Goal: Information Seeking & Learning: Learn about a topic

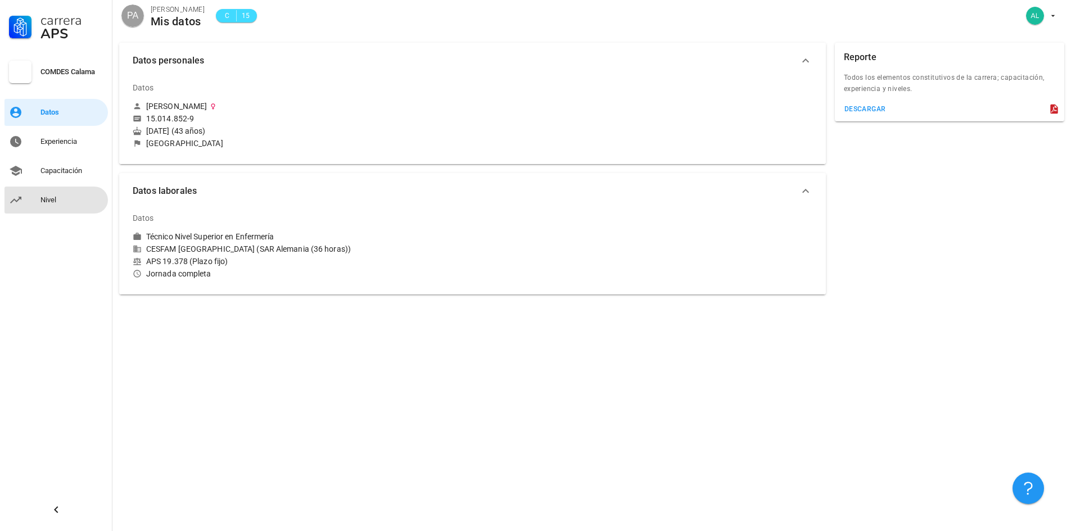
click at [50, 201] on div "Nivel" at bounding box center [71, 200] width 63 height 9
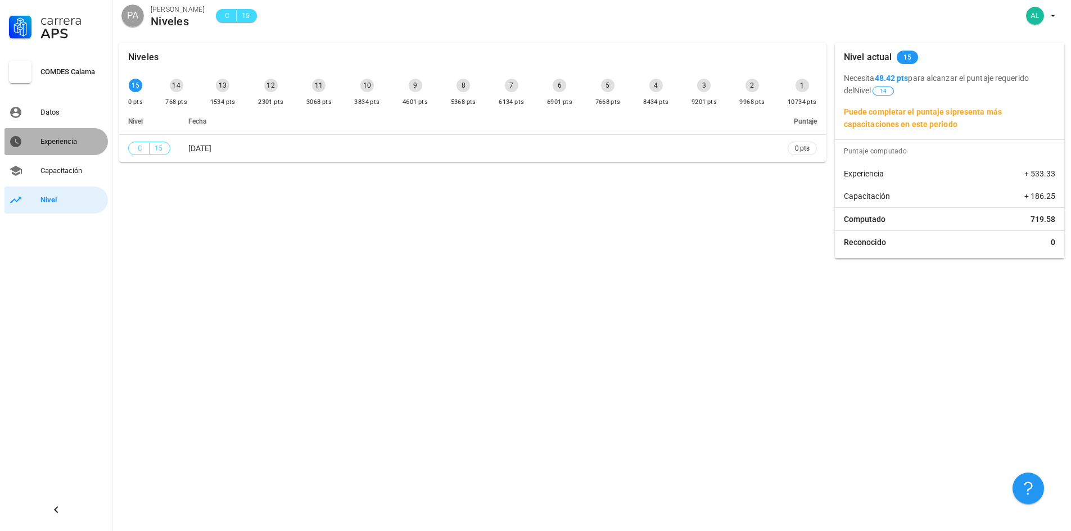
click at [71, 143] on div "Experiencia" at bounding box center [71, 141] width 63 height 9
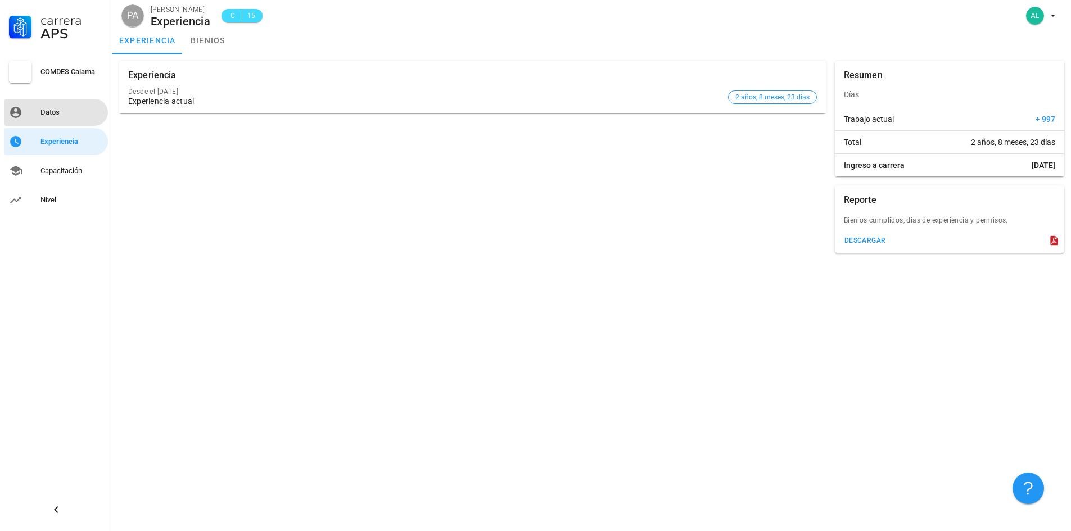
click at [42, 110] on div "Datos" at bounding box center [71, 112] width 63 height 9
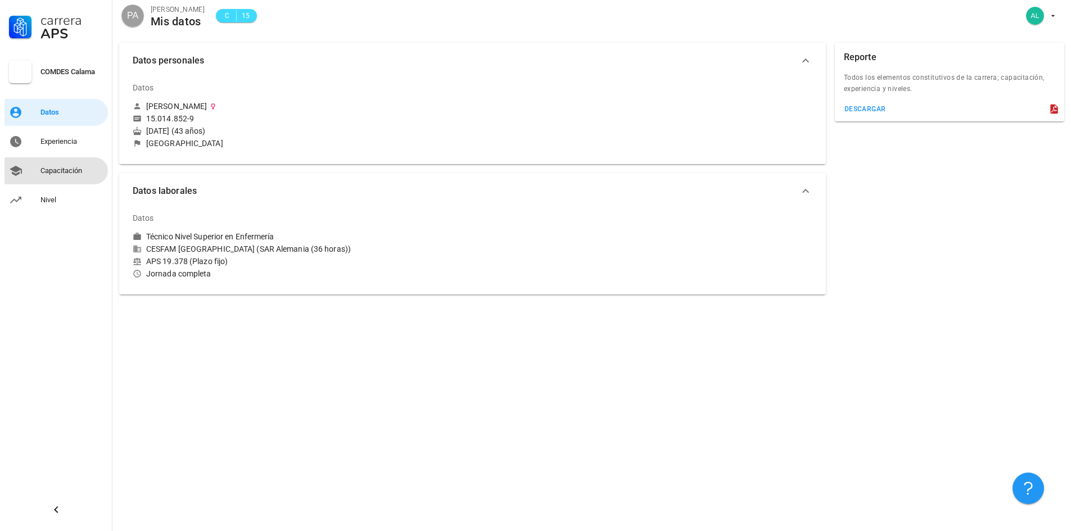
click at [53, 173] on div "Capacitación" at bounding box center [71, 170] width 63 height 9
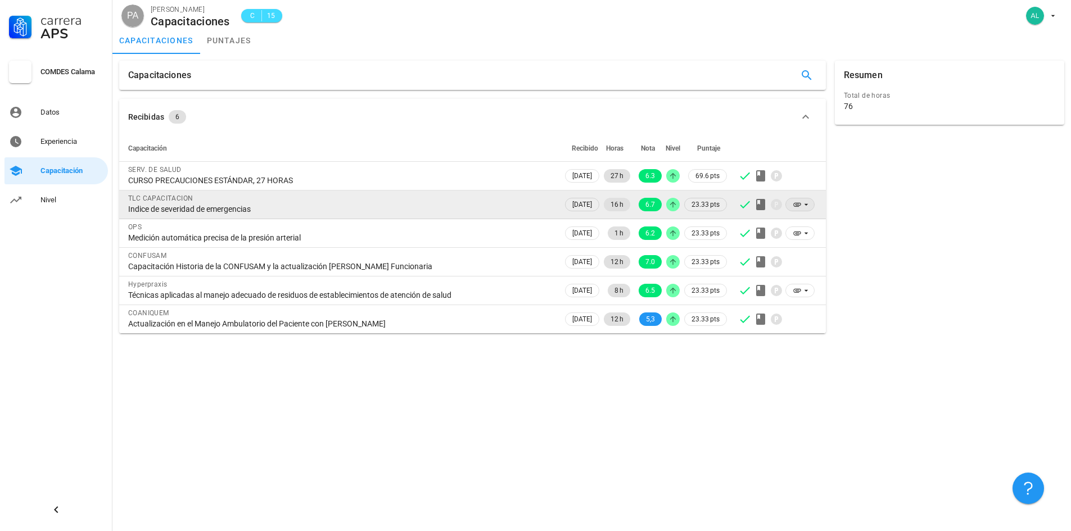
click at [807, 204] on icon at bounding box center [806, 205] width 4 height 2
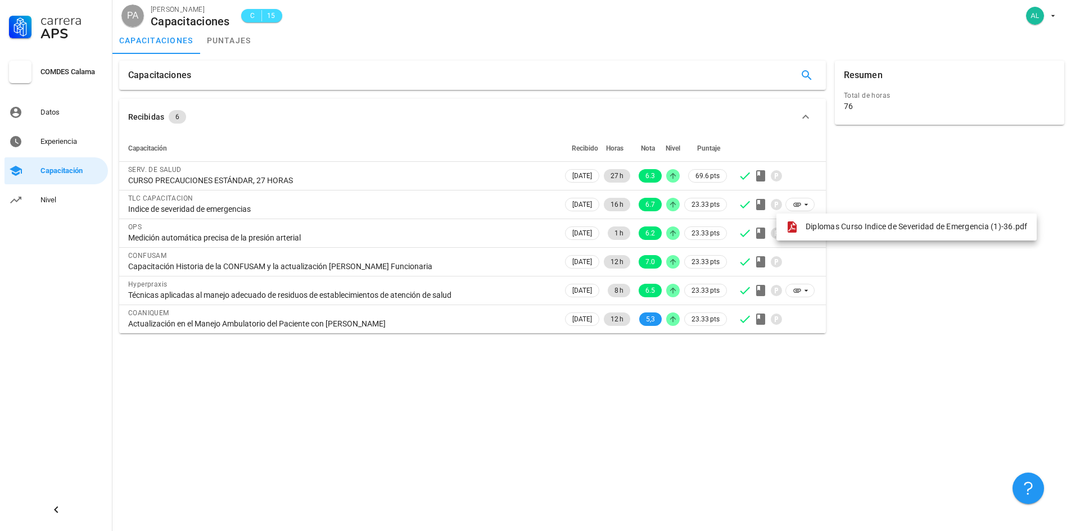
click at [843, 197] on div "Resumen Total de horas 76" at bounding box center [949, 197] width 238 height 282
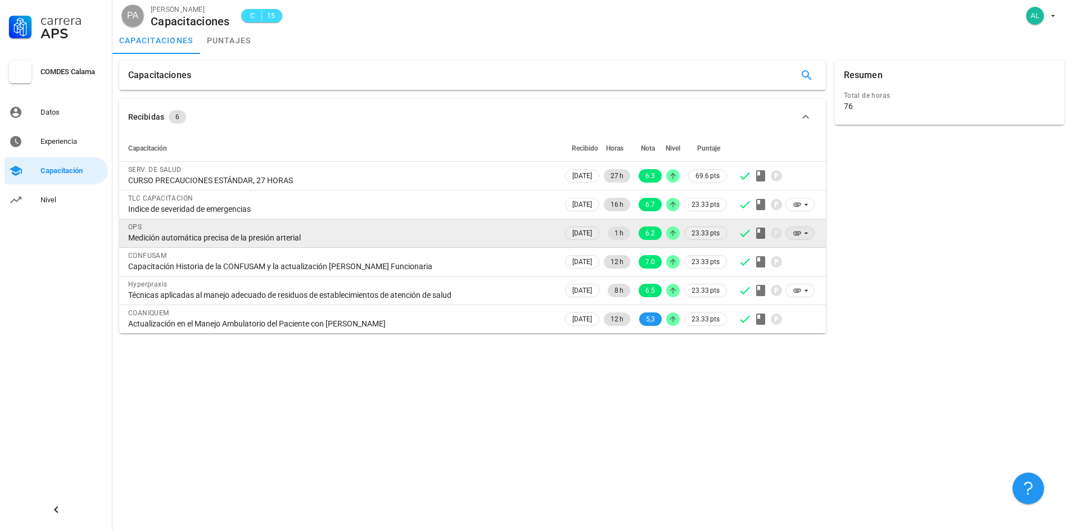
click at [805, 230] on icon at bounding box center [806, 233] width 9 height 9
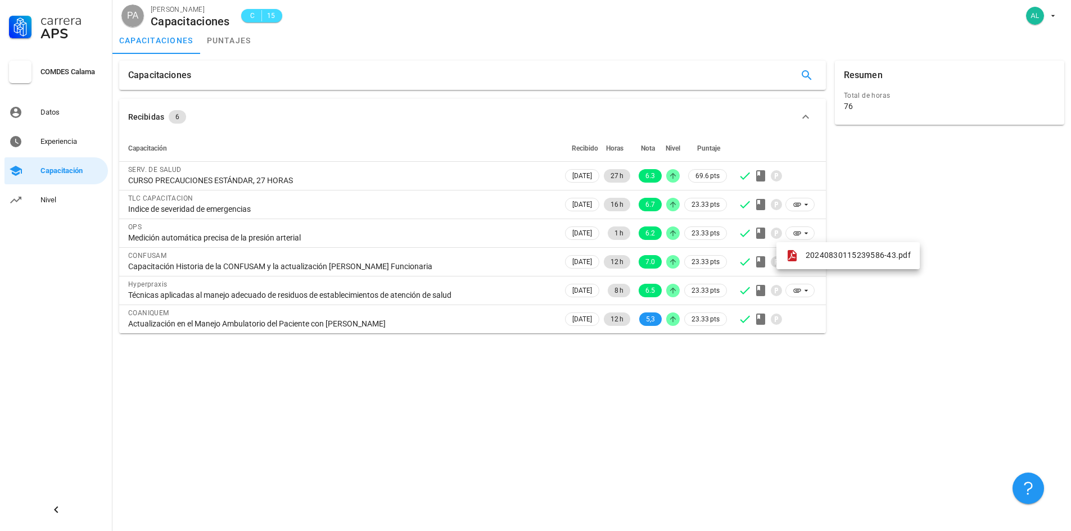
click at [865, 214] on div "Resumen Total de horas 76" at bounding box center [949, 197] width 238 height 282
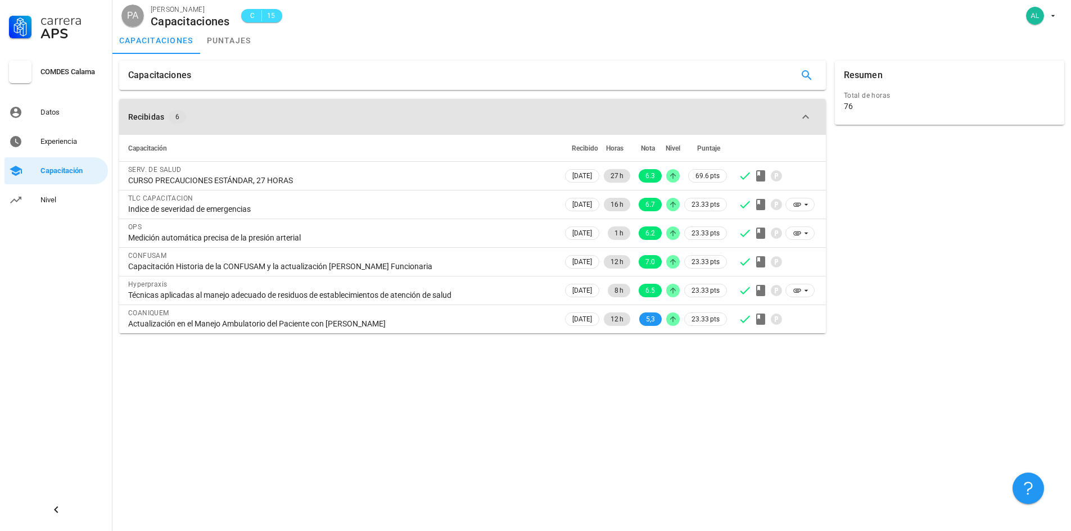
click at [808, 119] on icon "button" at bounding box center [805, 116] width 13 height 13
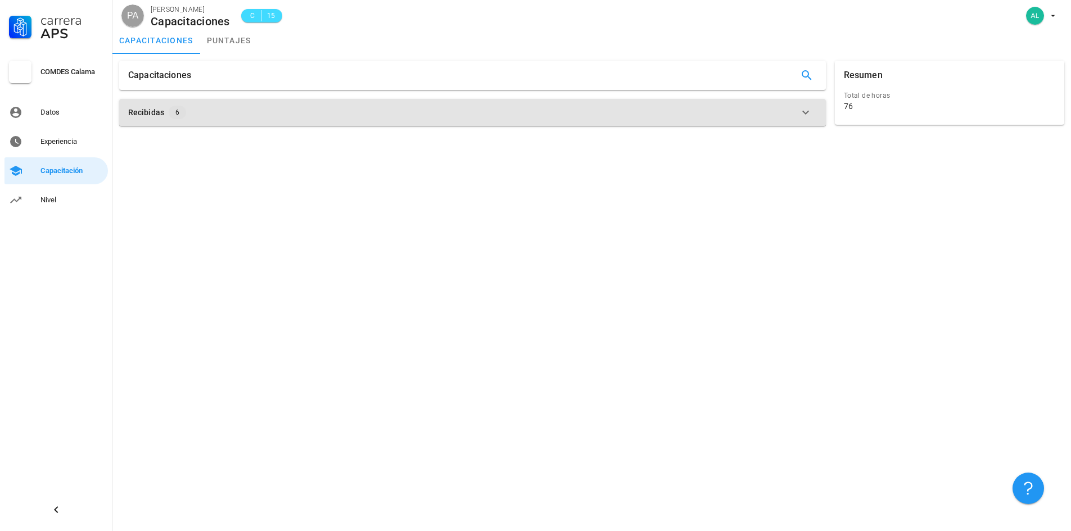
click at [807, 114] on icon "button" at bounding box center [805, 112] width 13 height 13
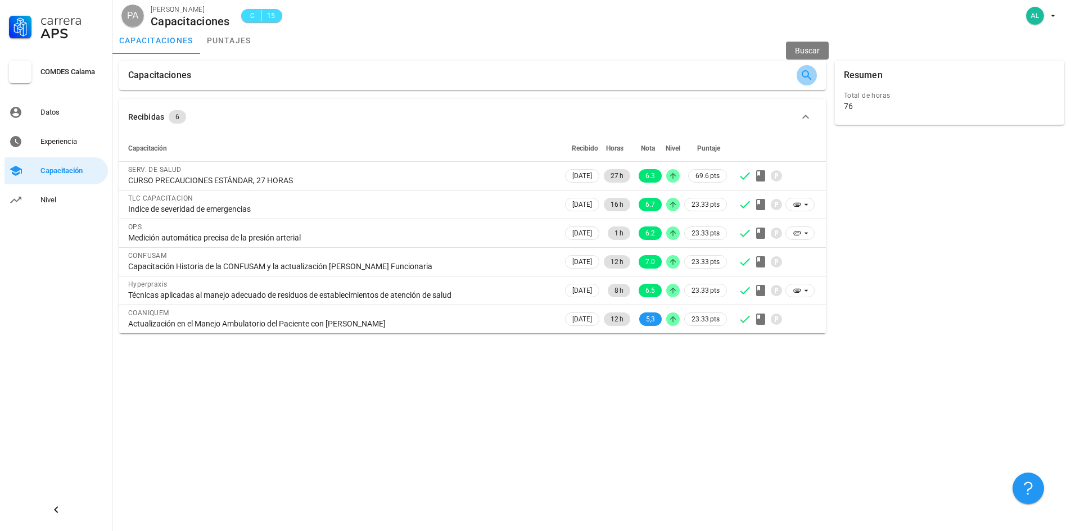
click at [804, 73] on icon "button" at bounding box center [806, 75] width 13 height 13
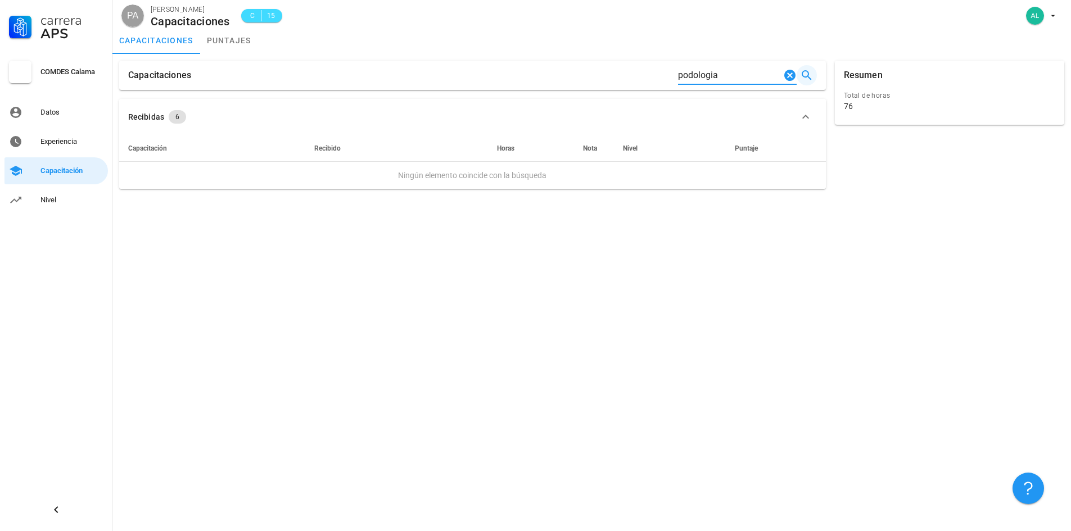
type input "podologia"
click at [789, 75] on icon "Clear Buscar…" at bounding box center [789, 75] width 13 height 13
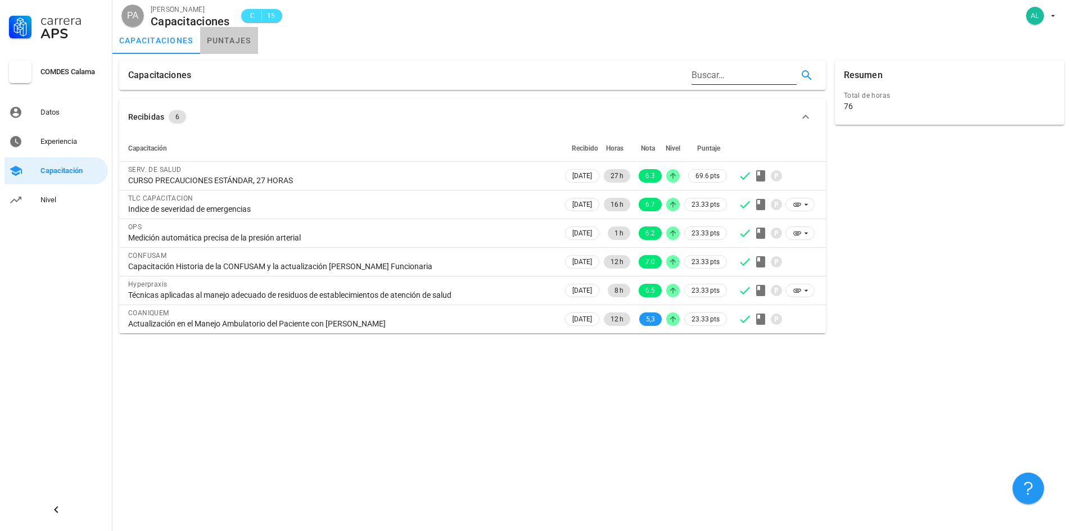
click at [234, 39] on link "puntajes" at bounding box center [229, 40] width 58 height 27
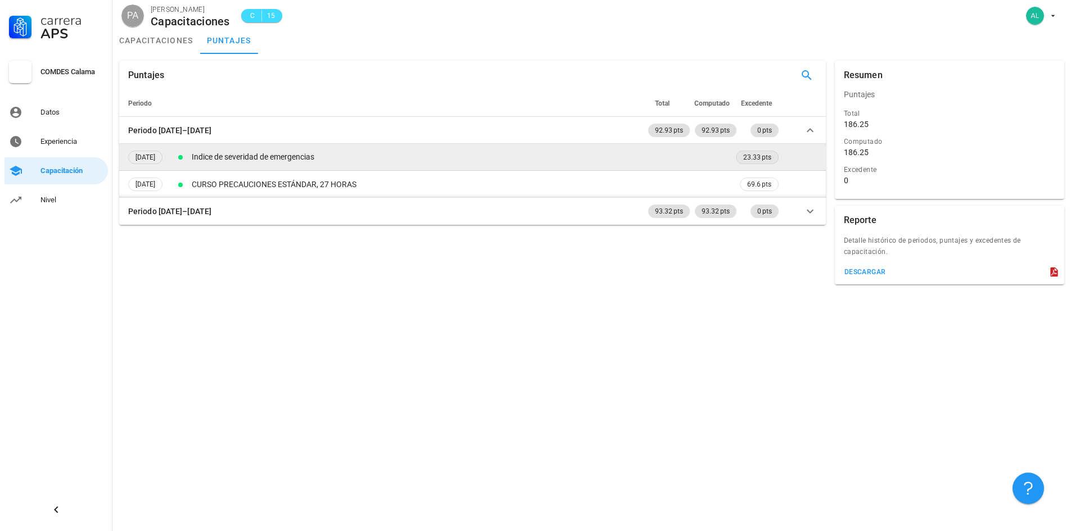
click at [761, 157] on span "23.33 pts" at bounding box center [757, 157] width 28 height 11
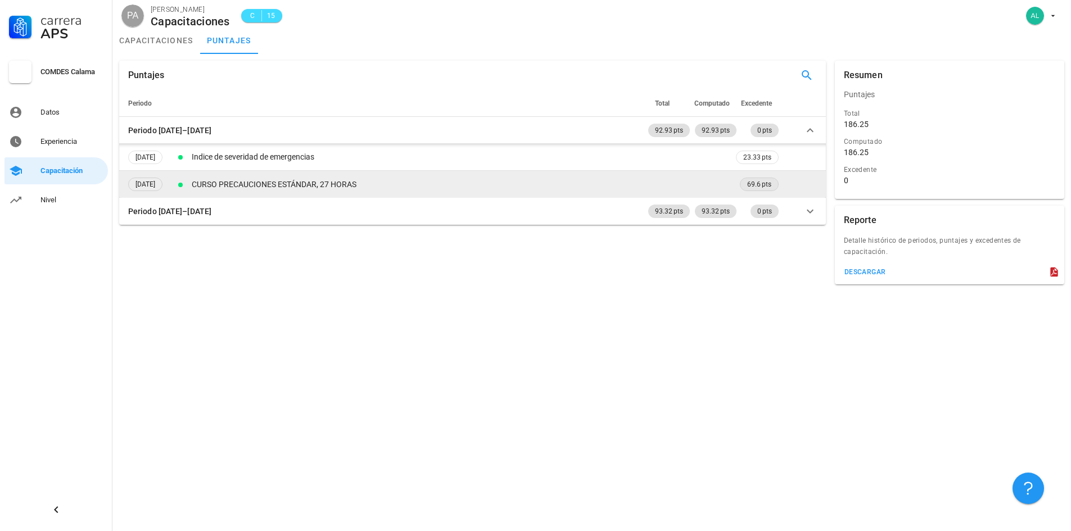
click at [762, 187] on span "69.6 pts" at bounding box center [759, 184] width 24 height 11
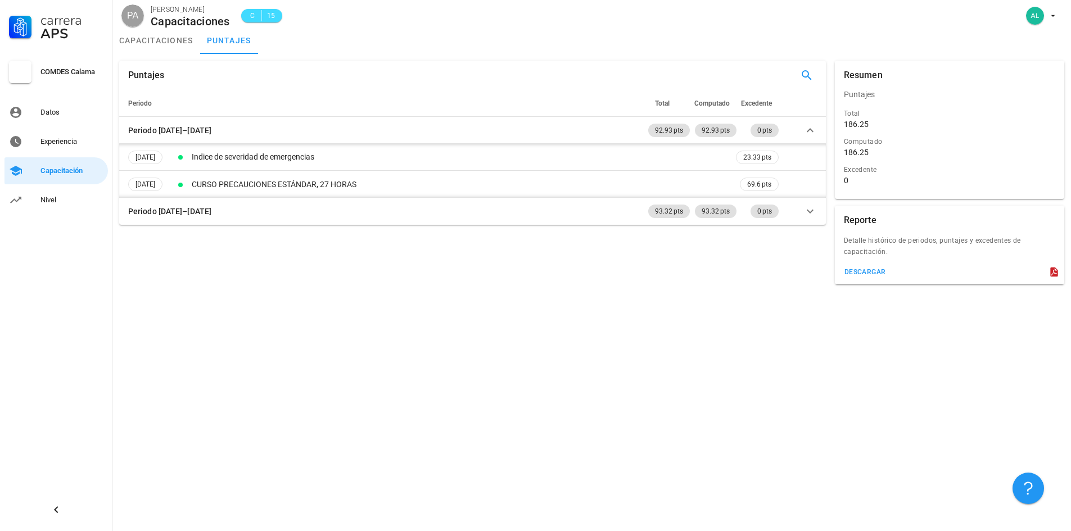
click at [1053, 274] on icon at bounding box center [1053, 273] width 7 height 10
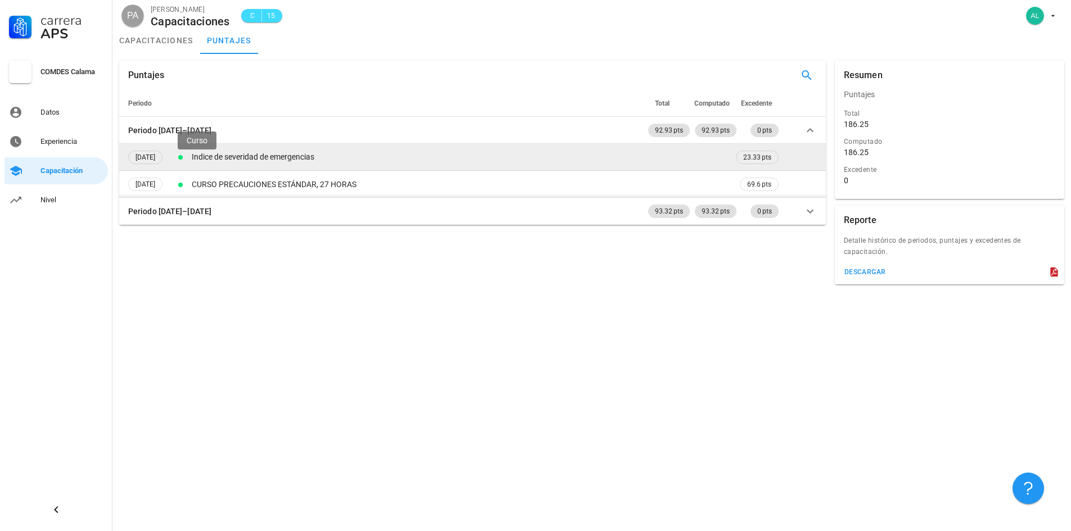
click at [183, 158] on div at bounding box center [180, 157] width 4 height 4
click at [183, 157] on div at bounding box center [180, 157] width 4 height 4
click at [155, 160] on span "[DATE]" at bounding box center [145, 157] width 20 height 12
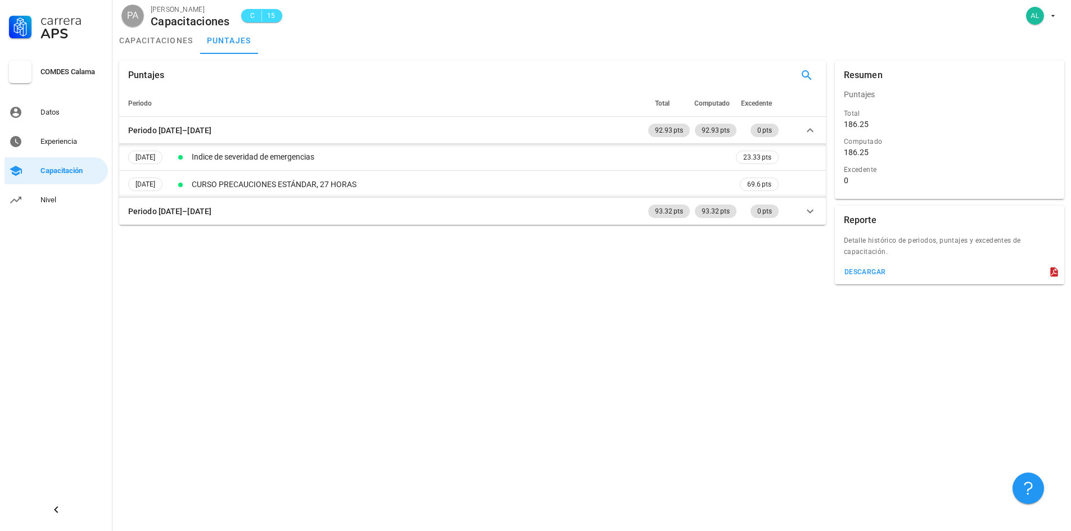
click at [756, 102] on span "Excedente" at bounding box center [756, 103] width 31 height 8
click at [15, 76] on div at bounding box center [20, 72] width 22 height 22
click at [51, 68] on div "COMDES Calama" at bounding box center [71, 71] width 63 height 9
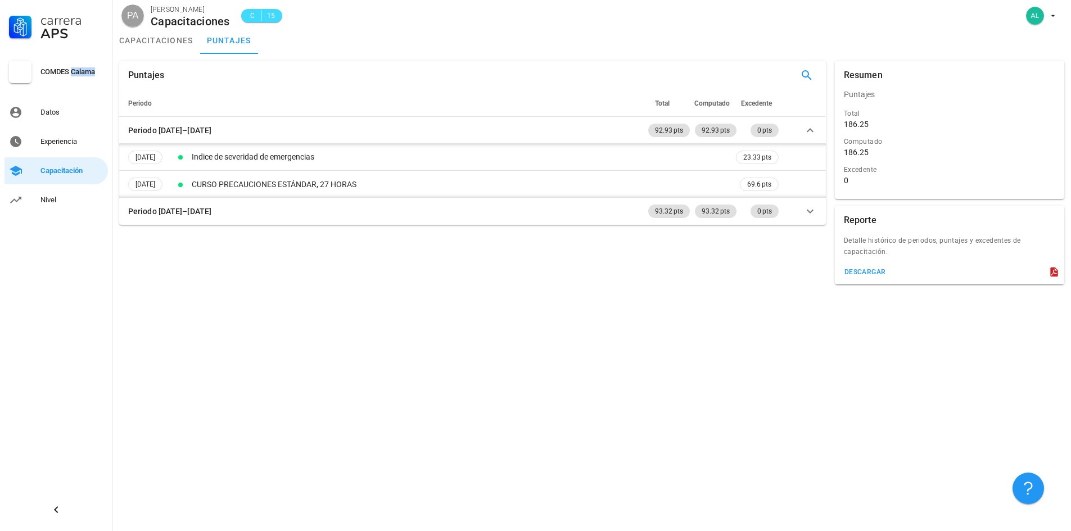
click at [89, 77] on div "COMDES Calama" at bounding box center [71, 72] width 63 height 18
click at [161, 39] on link "capacitaciones" at bounding box center [156, 40] width 88 height 27
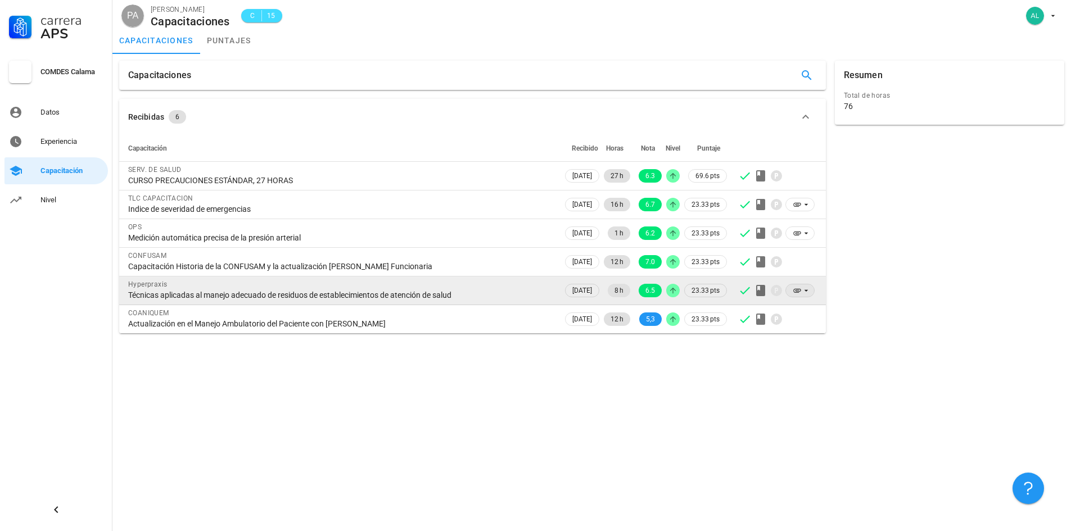
click at [806, 291] on icon at bounding box center [806, 291] width 4 height 2
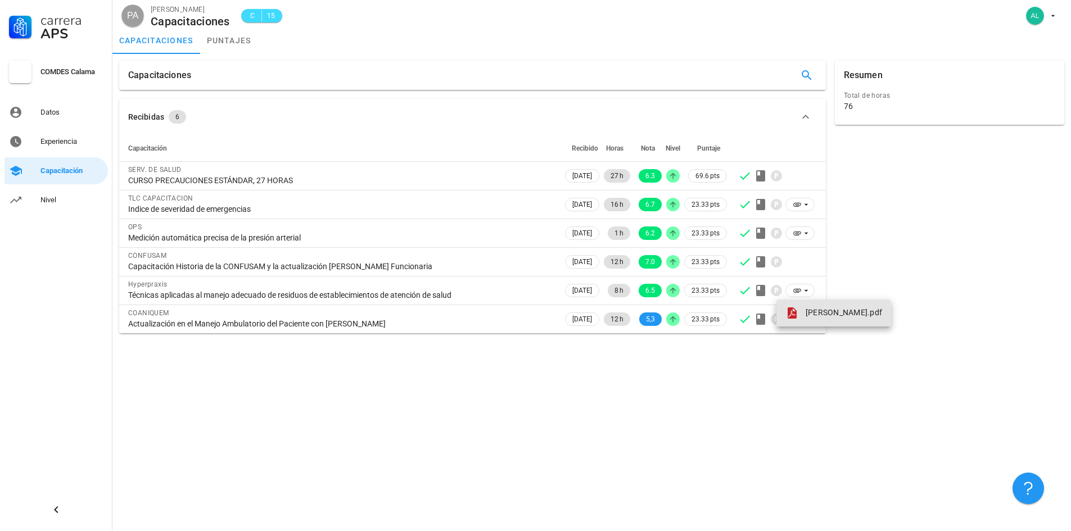
click at [826, 312] on span "[PERSON_NAME].pdf" at bounding box center [843, 312] width 76 height 9
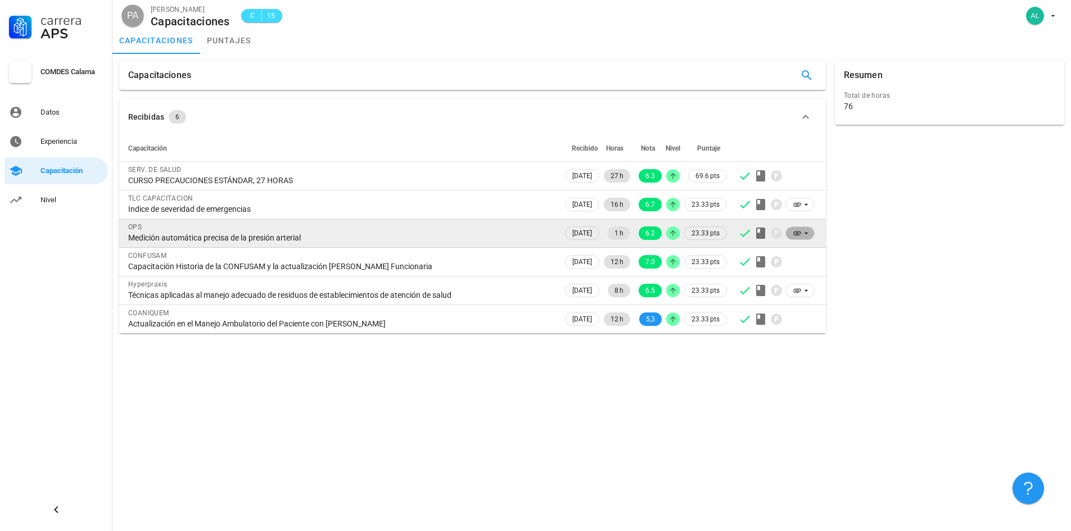
click at [798, 232] on icon at bounding box center [797, 233] width 9 height 9
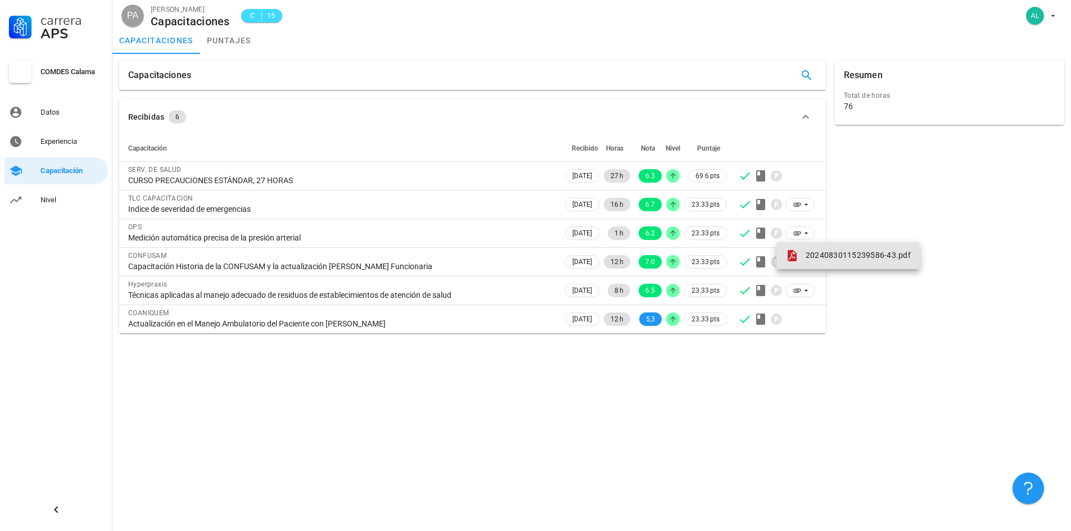
click at [820, 250] on div "20240830115239586-43.pdf" at bounding box center [847, 255] width 125 height 13
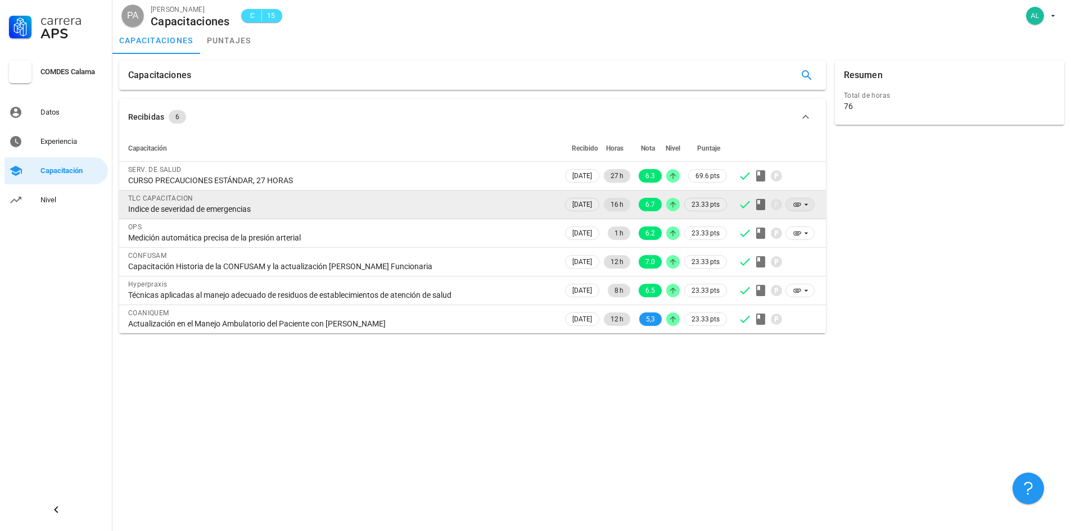
click at [798, 203] on icon at bounding box center [797, 204] width 9 height 9
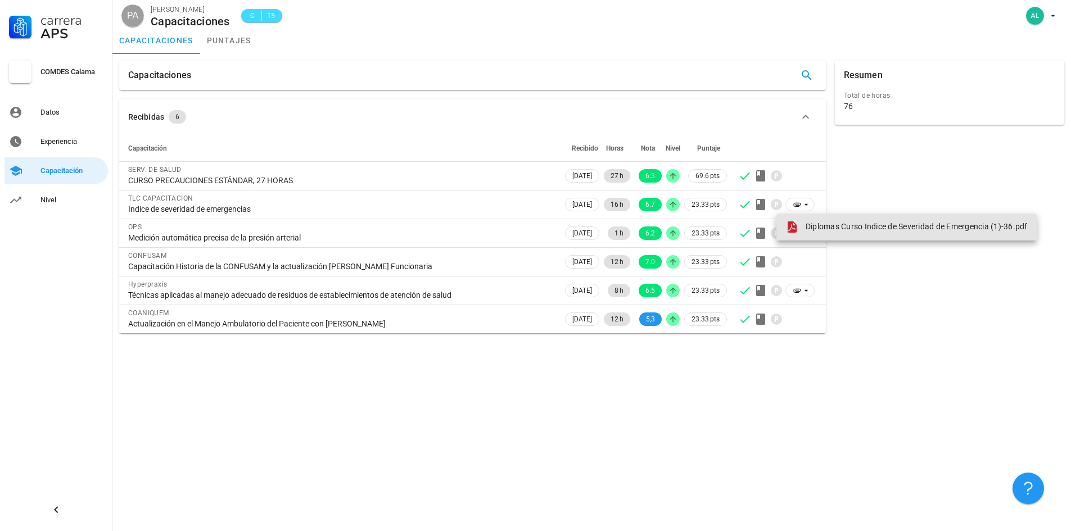
click at [856, 229] on span "Diplomas Curso Indice de Severidad de Emergencia (1)-36.pdf" at bounding box center [916, 226] width 222 height 9
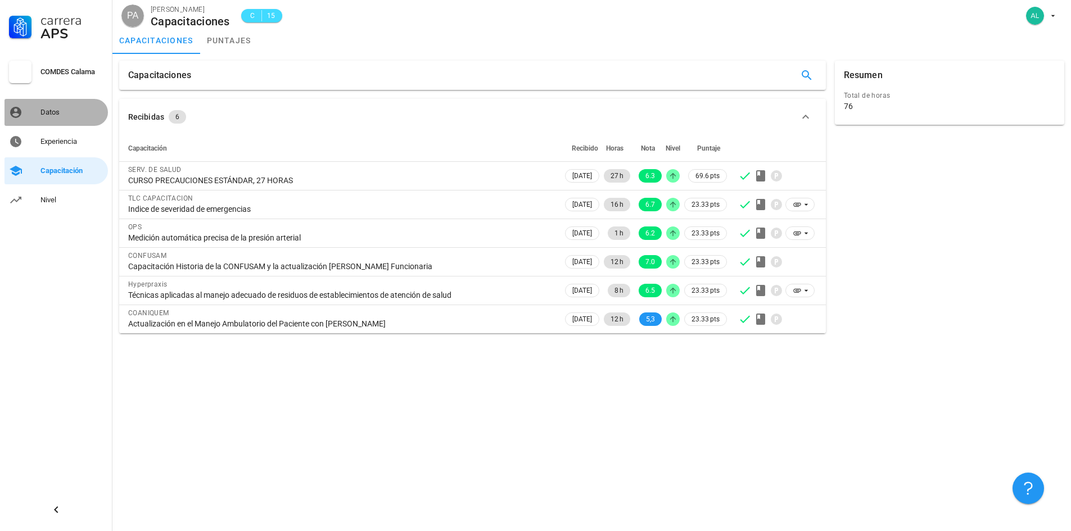
click at [57, 111] on div "Datos" at bounding box center [71, 112] width 63 height 9
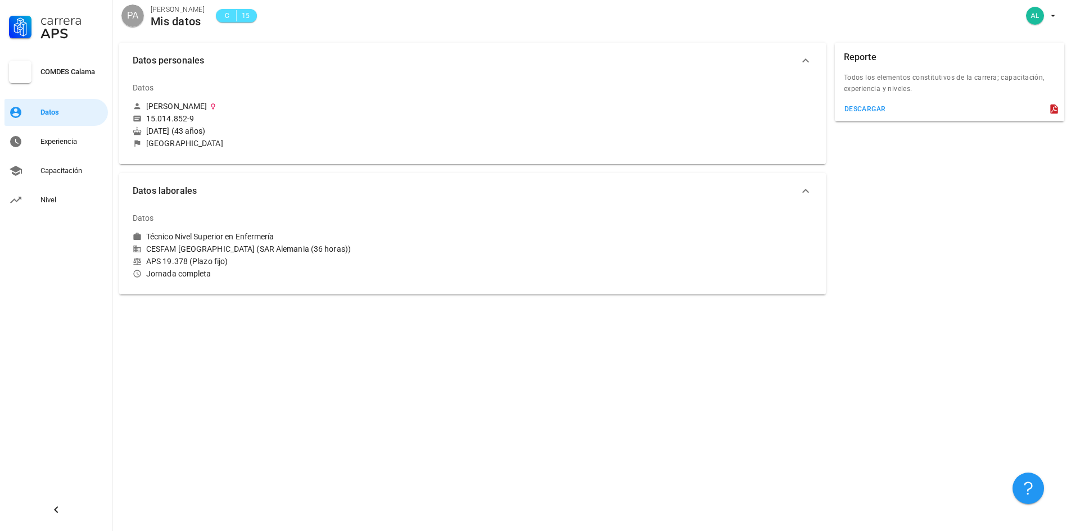
click at [242, 17] on span "15" at bounding box center [245, 15] width 9 height 11
click at [157, 245] on div "CESFAM [GEOGRAPHIC_DATA] (SAR Alemania (36 horas))" at bounding box center [300, 249] width 335 height 10
click at [38, 196] on link "Nivel" at bounding box center [55, 200] width 103 height 27
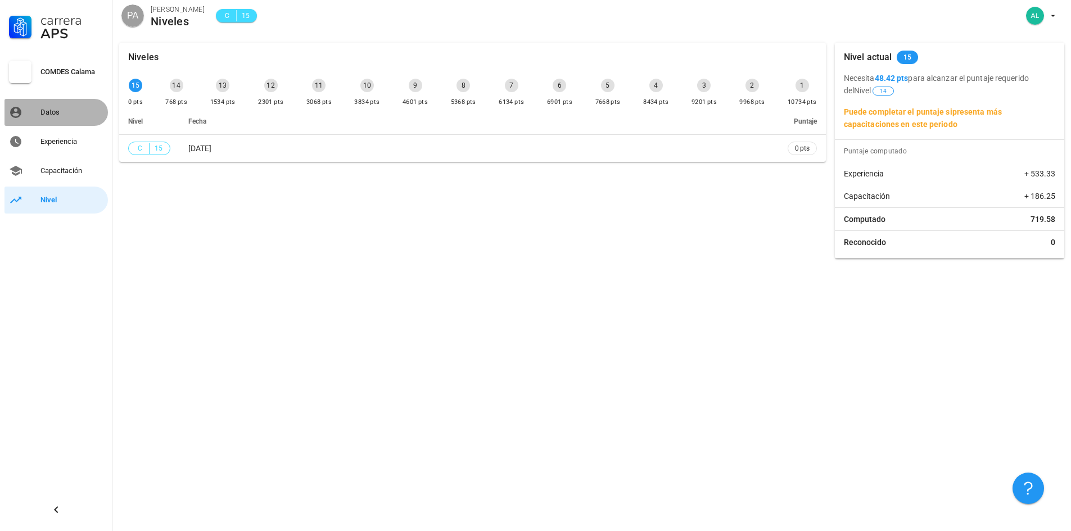
click at [55, 112] on div "Datos" at bounding box center [71, 112] width 63 height 9
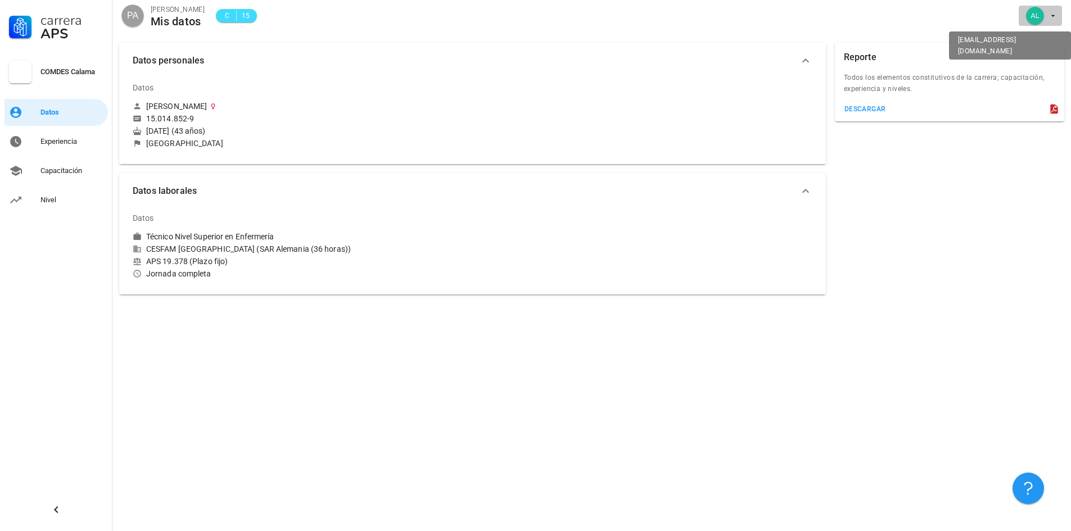
click at [1039, 17] on div "avatar" at bounding box center [1035, 16] width 18 height 18
click at [1056, 19] on icon "button" at bounding box center [1052, 15] width 9 height 9
click at [1055, 13] on icon "button" at bounding box center [1052, 15] width 9 height 9
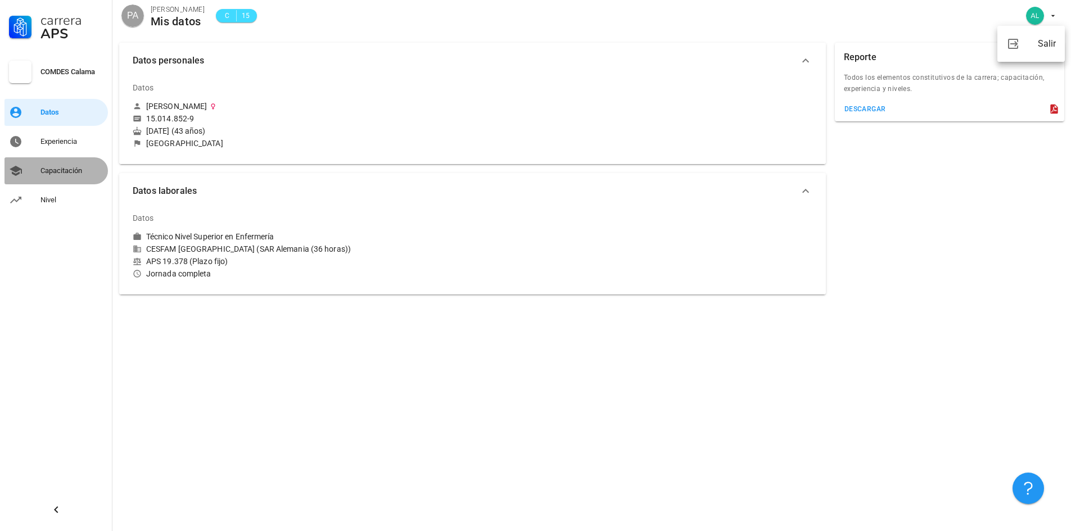
click at [61, 173] on div "Capacitación" at bounding box center [71, 170] width 63 height 9
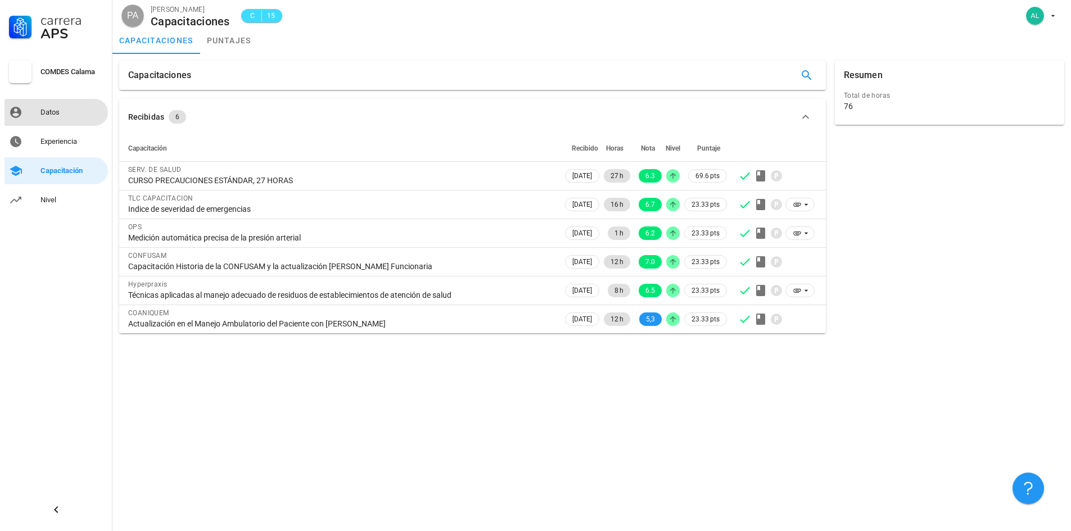
click at [53, 119] on div "Datos" at bounding box center [71, 112] width 63 height 18
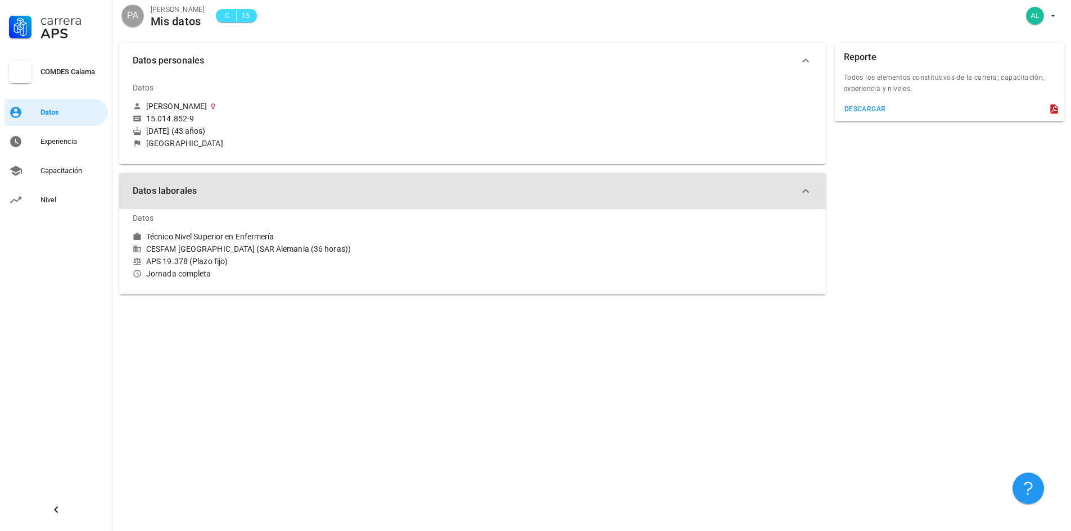
click at [800, 194] on icon "button" at bounding box center [805, 190] width 13 height 13
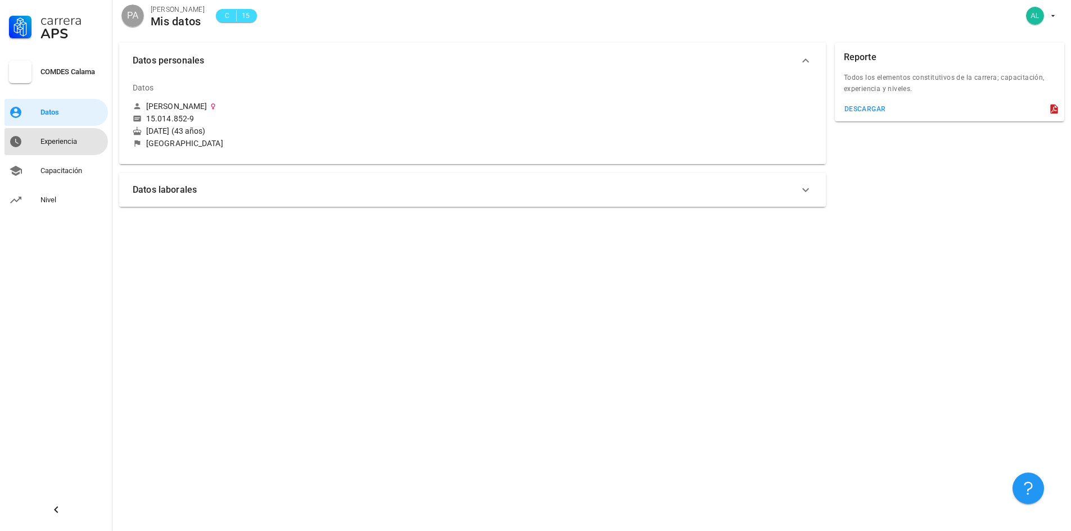
click at [66, 139] on div "Experiencia" at bounding box center [71, 141] width 63 height 9
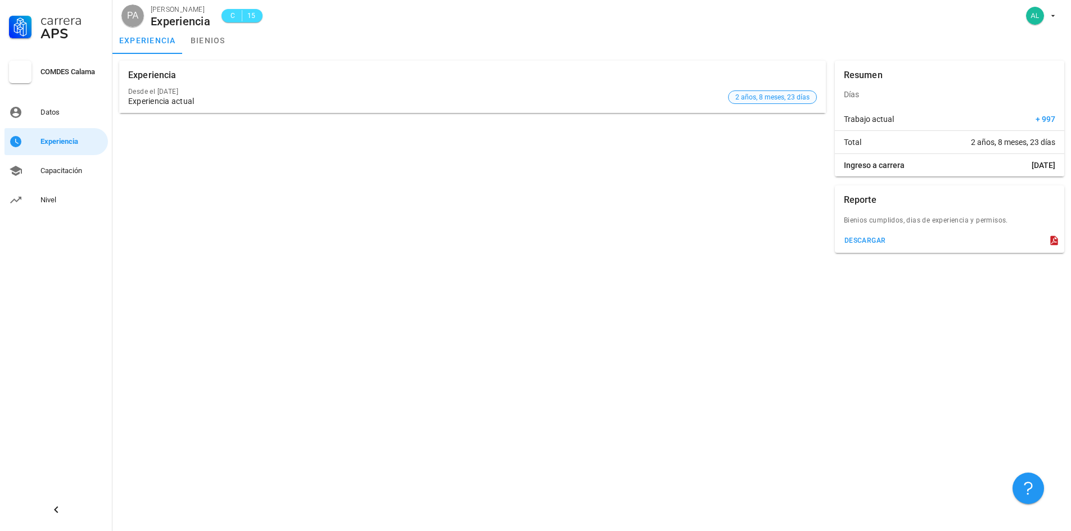
click at [775, 97] on span "2 años, 8 meses, 23 días" at bounding box center [772, 97] width 74 height 12
click at [38, 191] on link "Nivel" at bounding box center [55, 200] width 103 height 27
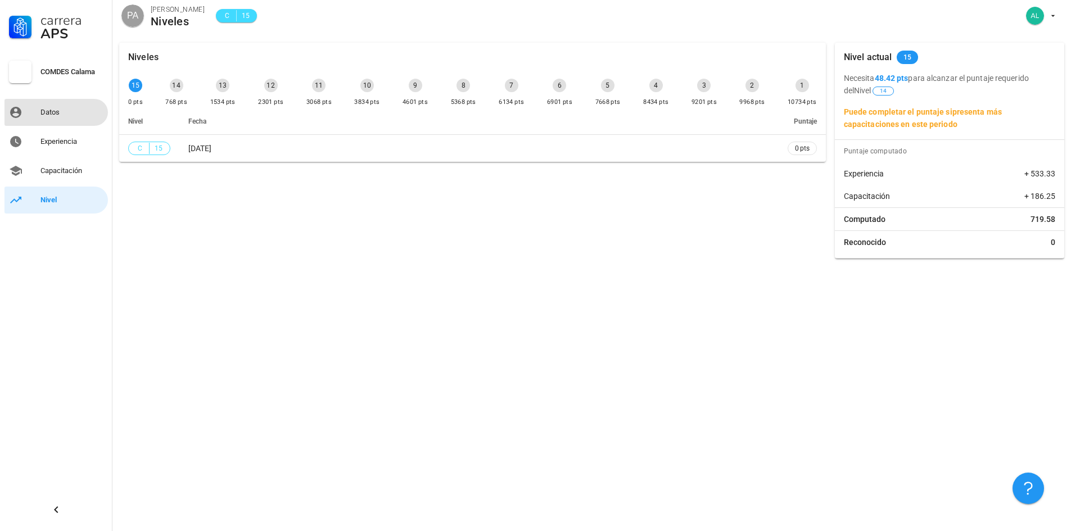
click at [33, 113] on link "Datos" at bounding box center [55, 112] width 103 height 27
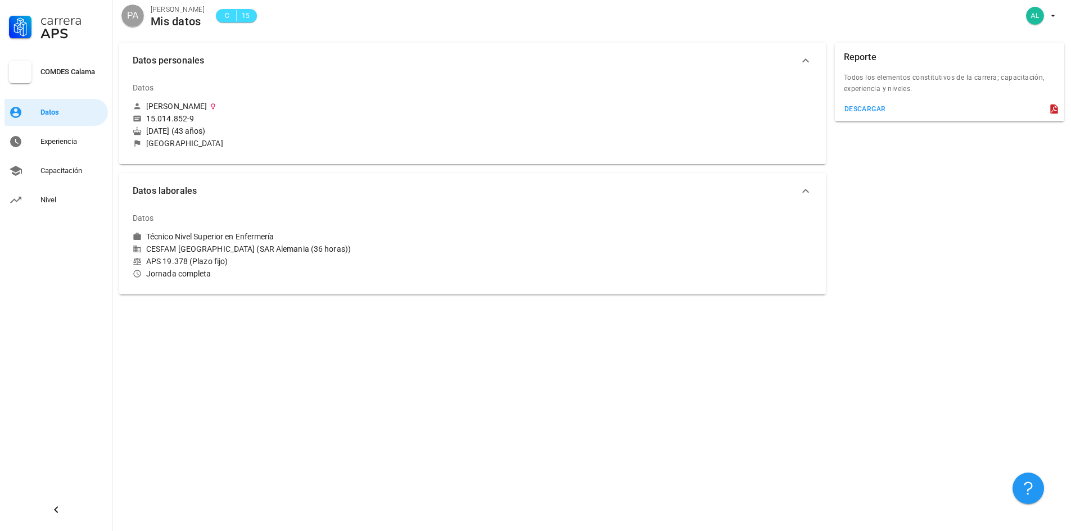
click at [807, 63] on icon "button" at bounding box center [805, 60] width 13 height 13
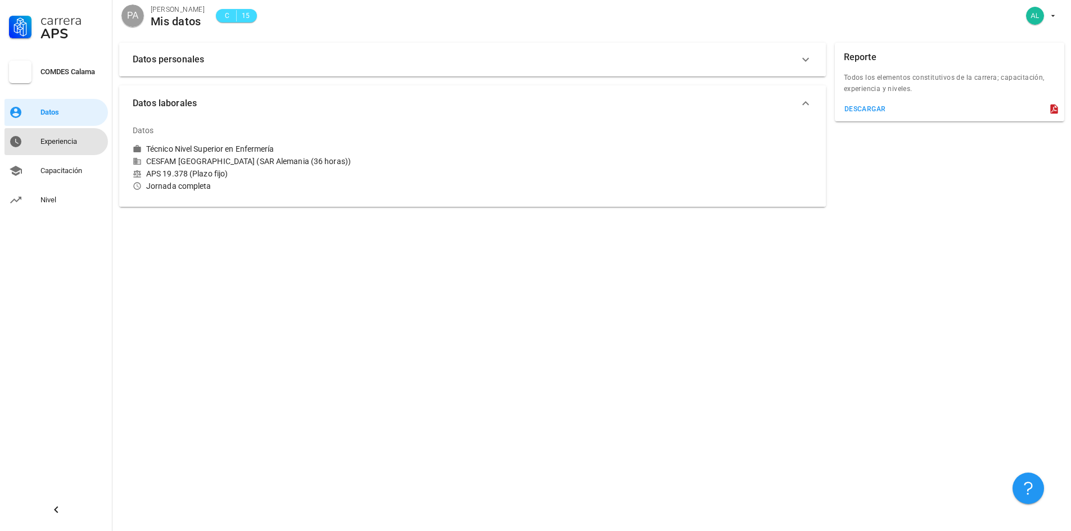
click at [60, 137] on div "Experiencia" at bounding box center [71, 141] width 63 height 9
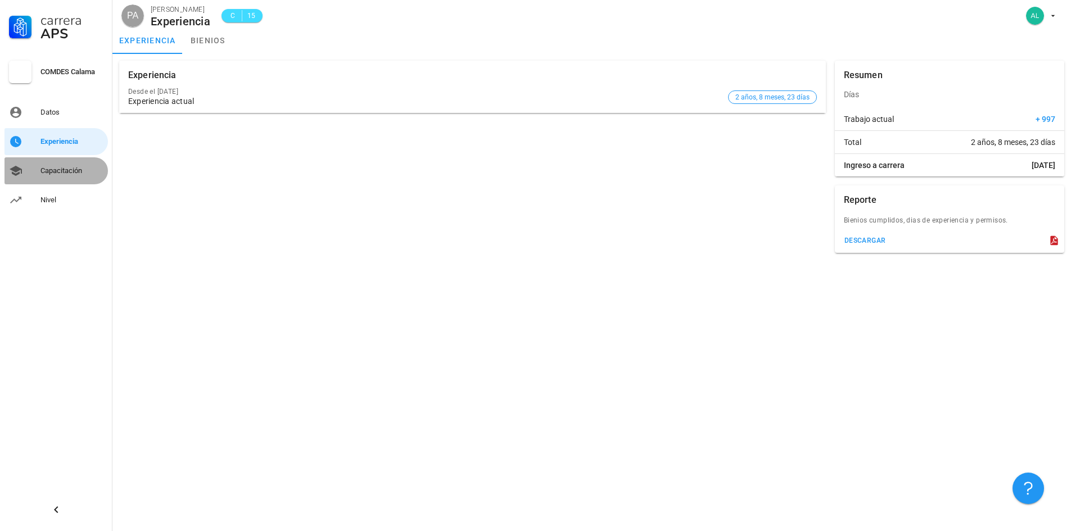
click at [54, 173] on div "Capacitación" at bounding box center [71, 170] width 63 height 9
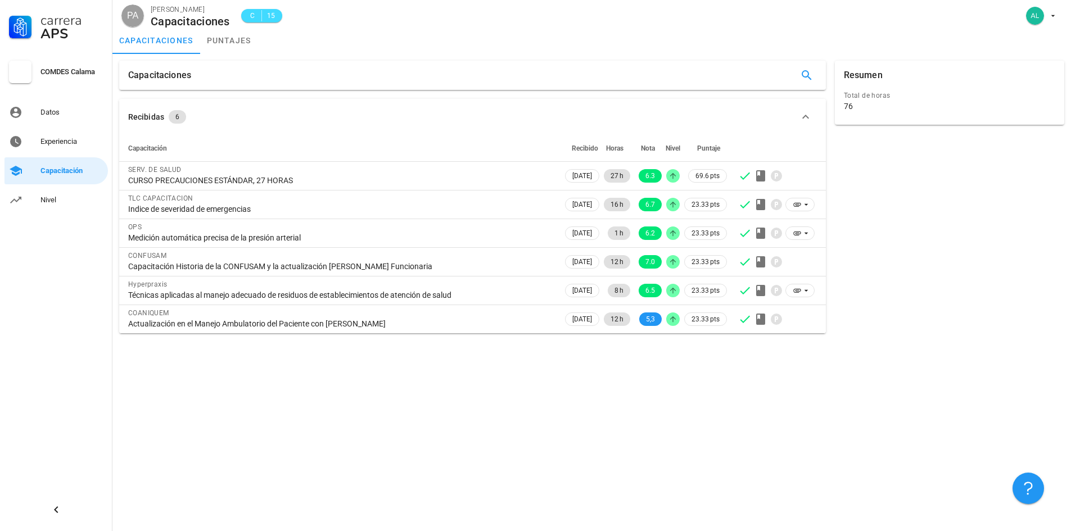
click at [868, 87] on div "Resumen" at bounding box center [863, 75] width 39 height 29
click at [144, 75] on div "Capacitaciones" at bounding box center [159, 75] width 63 height 29
click at [812, 73] on icon "button" at bounding box center [806, 75] width 13 height 13
click at [243, 44] on link "puntajes" at bounding box center [229, 40] width 58 height 27
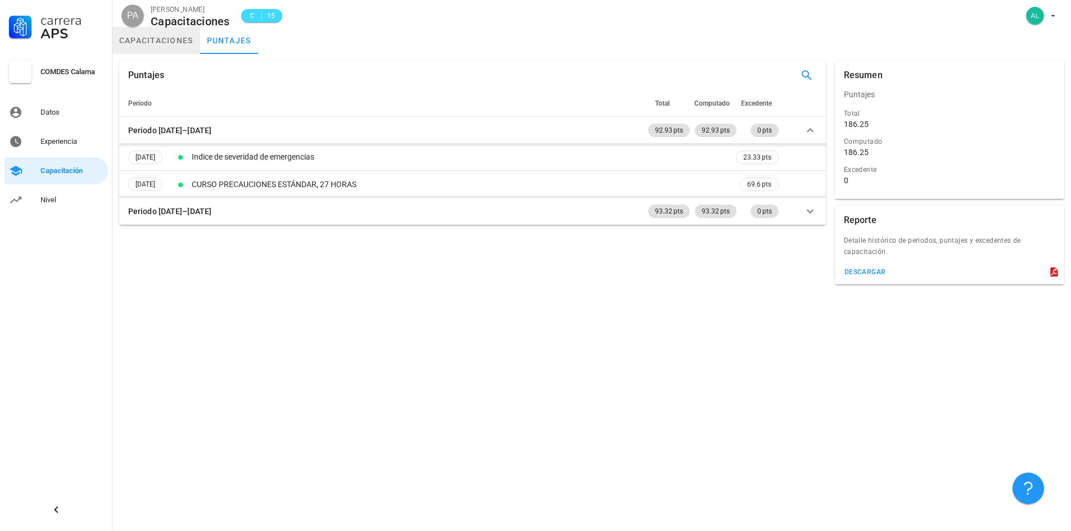
click at [142, 39] on link "capacitaciones" at bounding box center [156, 40] width 88 height 27
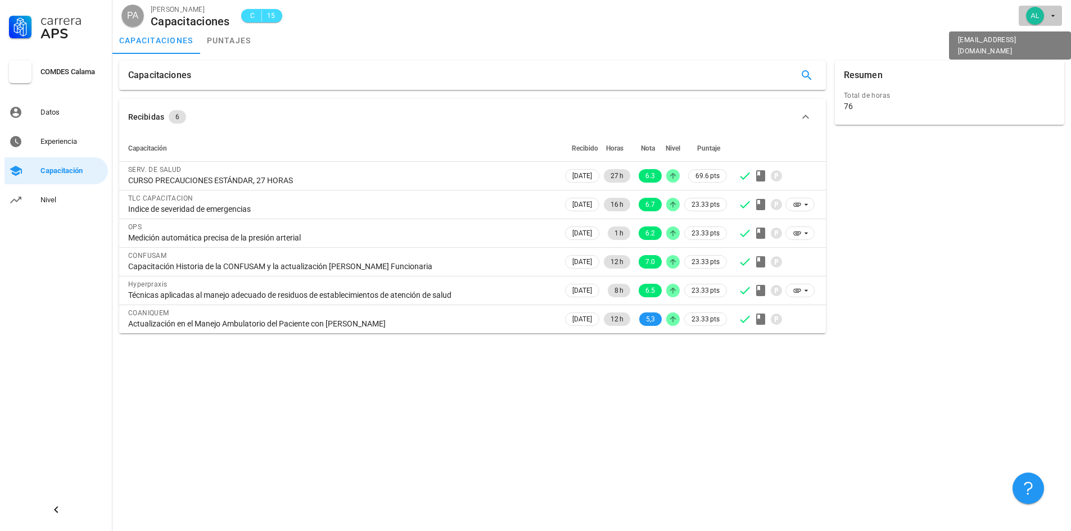
click at [1050, 15] on icon "button" at bounding box center [1052, 15] width 9 height 9
click at [1041, 42] on div "Salir" at bounding box center [1047, 44] width 18 height 22
